Goal: Transaction & Acquisition: Purchase product/service

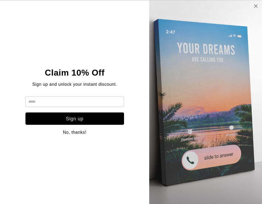
click at [255, 8] on icon at bounding box center [255, 6] width 5 height 4
click at [258, 7] on img at bounding box center [206, 102] width 204 height 204
click at [256, 8] on link at bounding box center [255, 6] width 5 height 8
